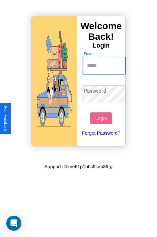
click at [105, 65] on input "Email" at bounding box center [104, 66] width 44 height 18
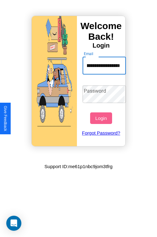
scroll to position [0, 20]
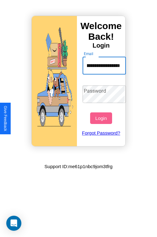
type input "**********"
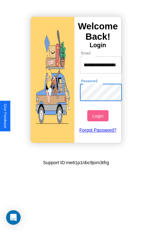
scroll to position [0, 0]
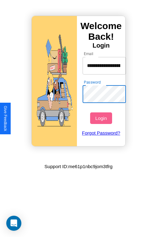
click at [101, 118] on button "Login" at bounding box center [101, 118] width 22 height 12
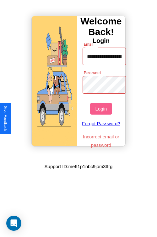
click at [101, 109] on button "Login" at bounding box center [101, 109] width 22 height 12
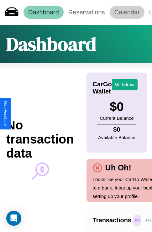
click at [127, 12] on link "Calendar" at bounding box center [127, 12] width 35 height 13
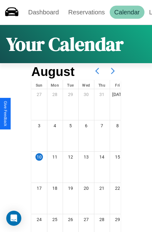
click at [113, 71] on icon at bounding box center [113, 71] width 16 height 16
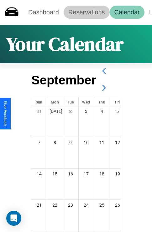
click at [86, 12] on link "Reservations" at bounding box center [87, 12] width 46 height 13
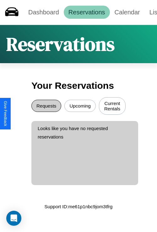
click at [46, 107] on button "Requests" at bounding box center [46, 106] width 30 height 12
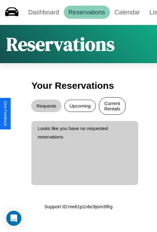
click at [112, 107] on button "Current Rentals" at bounding box center [112, 106] width 27 height 18
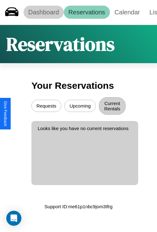
click at [43, 12] on link "Dashboard" at bounding box center [43, 12] width 40 height 13
